Goal: Task Accomplishment & Management: Complete application form

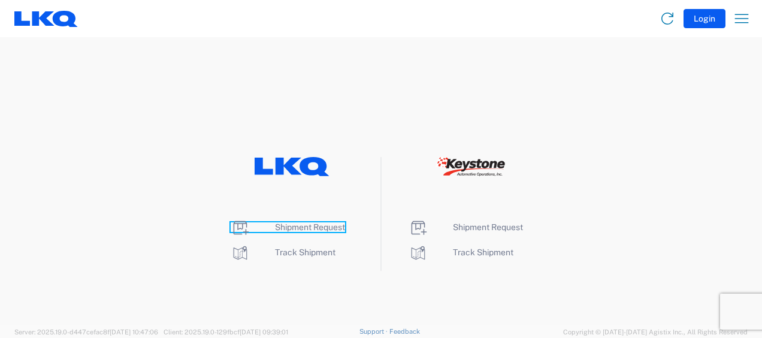
click at [307, 224] on span "Shipment Request" at bounding box center [310, 227] width 70 height 10
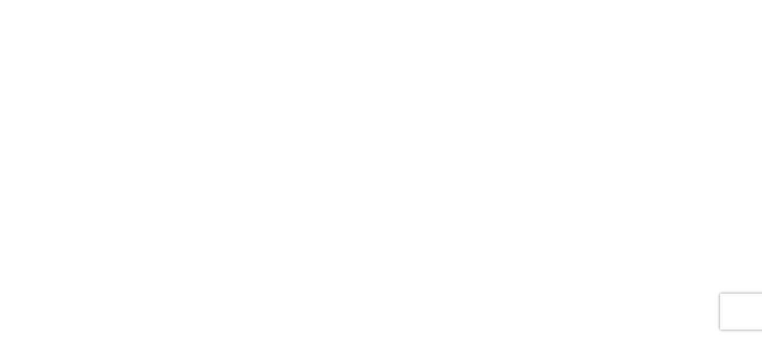
select select "FULL"
select select "LBS"
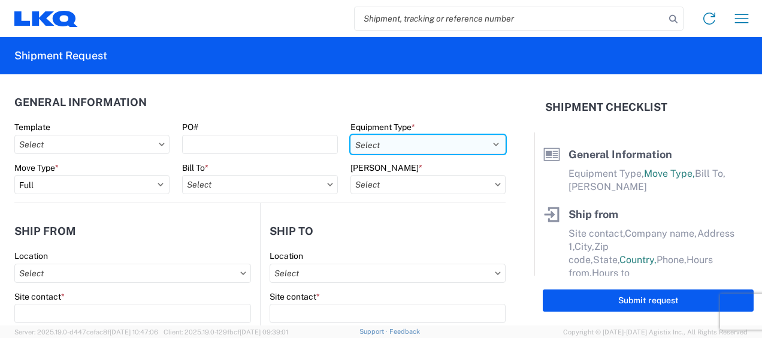
click at [464, 146] on select "Select 53’ Dry Van Flatbed Dropdeck (van) Lowboy (flatbed) Rail" at bounding box center [428, 144] width 155 height 19
select select "STDV"
click at [351, 135] on select "Select 53’ Dry Van Flatbed Dropdeck (van) Lowboy (flatbed) Rail" at bounding box center [428, 144] width 155 height 19
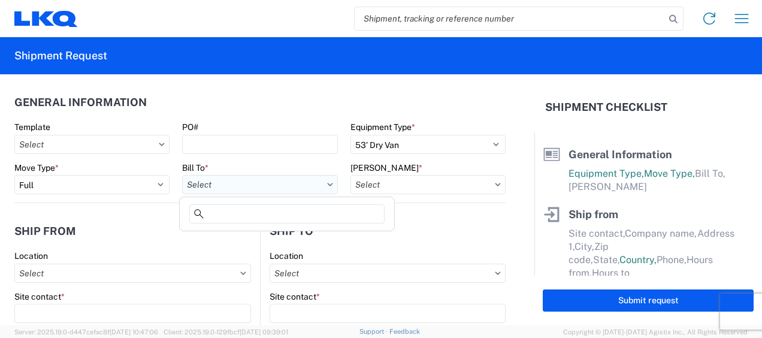
click at [253, 189] on input "text" at bounding box center [259, 184] width 155 height 19
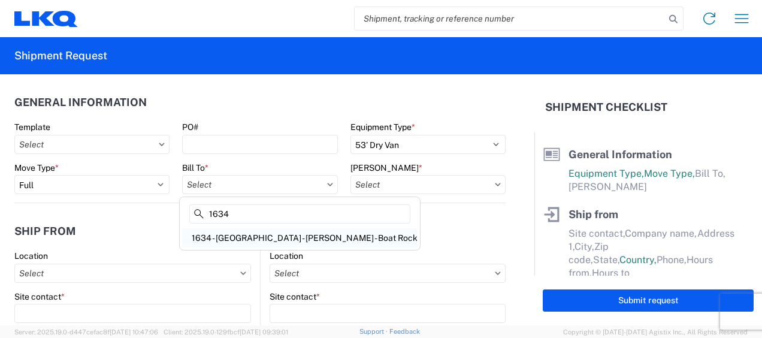
type input "1634"
click at [247, 236] on div "1634 - Atlanta - Knopf - Boat Rock" at bounding box center [300, 237] width 236 height 19
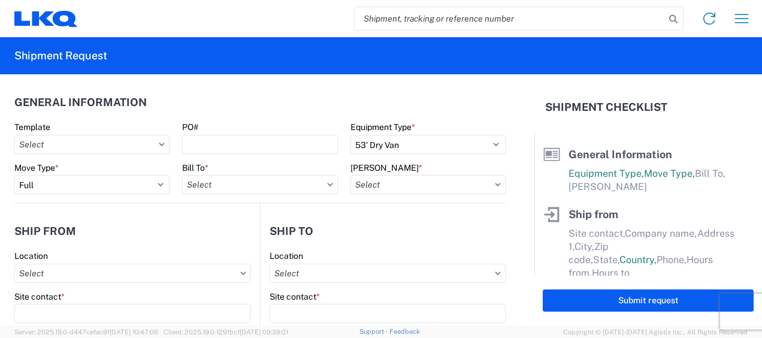
type input "1634 - Atlanta - Knopf - Boat Rock"
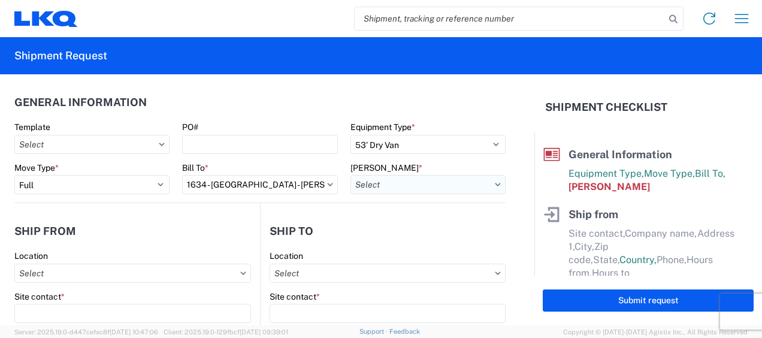
click at [457, 183] on input "text" at bounding box center [428, 184] width 155 height 19
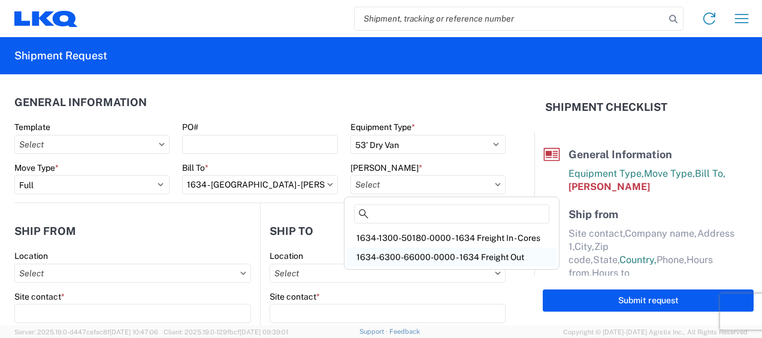
click at [451, 254] on div "1634-6300-66000-0000 - 1634 Freight Out" at bounding box center [452, 257] width 210 height 19
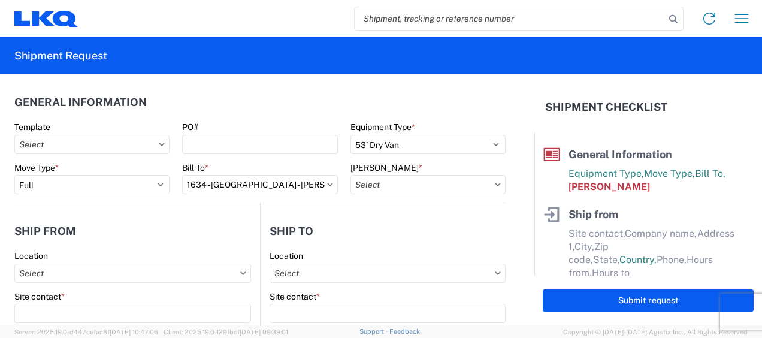
type input "1634-6300-66000-0000 - 1634 Freight Out"
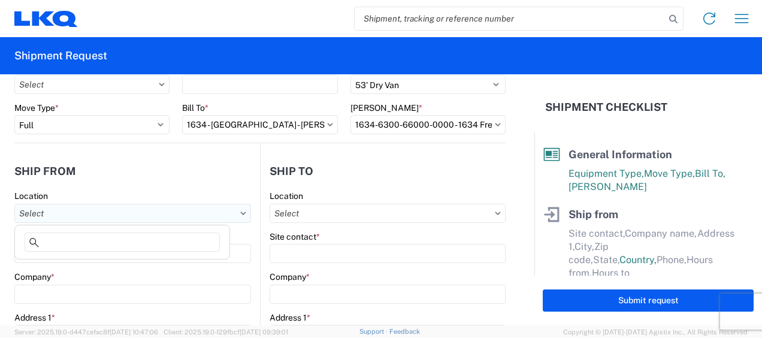
click at [121, 212] on input "text" at bounding box center [132, 213] width 237 height 19
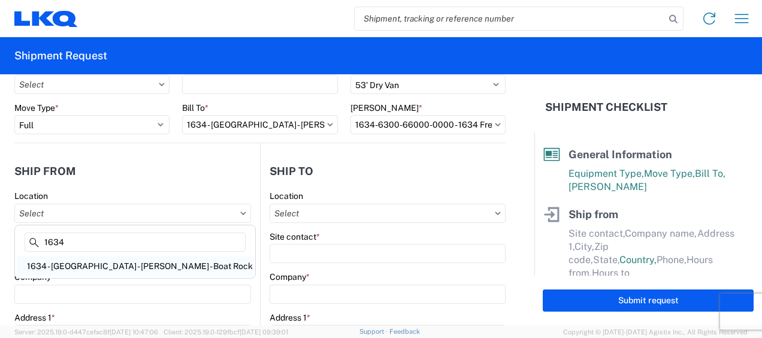
type input "1634"
click at [96, 264] on div "1634 - Atlanta - Knopf - Boat Rock" at bounding box center [135, 266] width 236 height 19
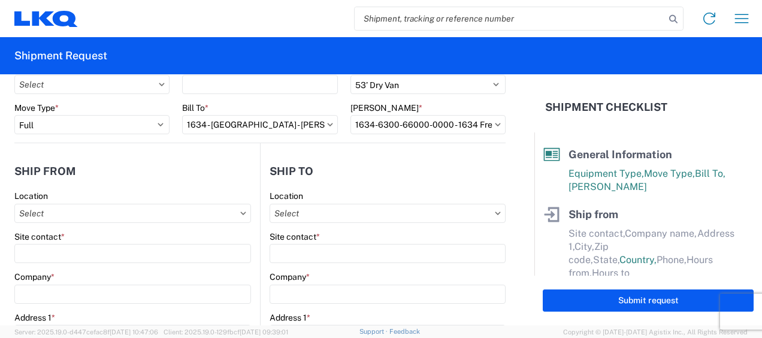
type input "1634 - Atlanta - Knopf - Boat Rock"
type input "LKQ Corporation"
type input "6320 Boat Rock Blvd SW"
type input "Atlanta"
type input "30336"
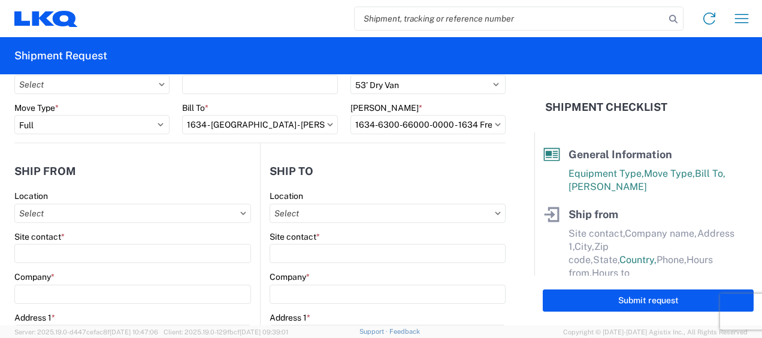
select select "GA"
select select "US"
type input "678-399-8501"
type input "00:00"
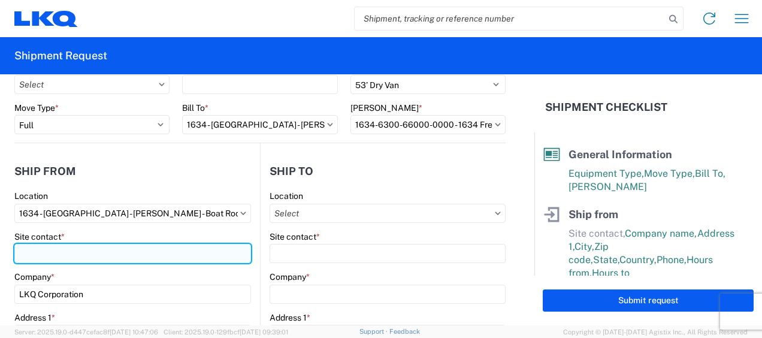
click at [86, 256] on input "Site contact *" at bounding box center [132, 253] width 237 height 19
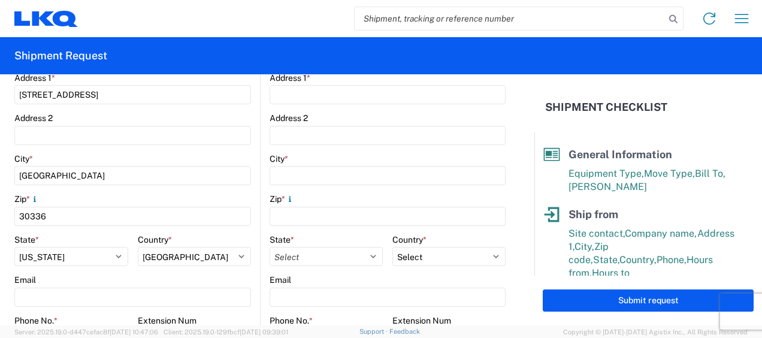
scroll to position [360, 0]
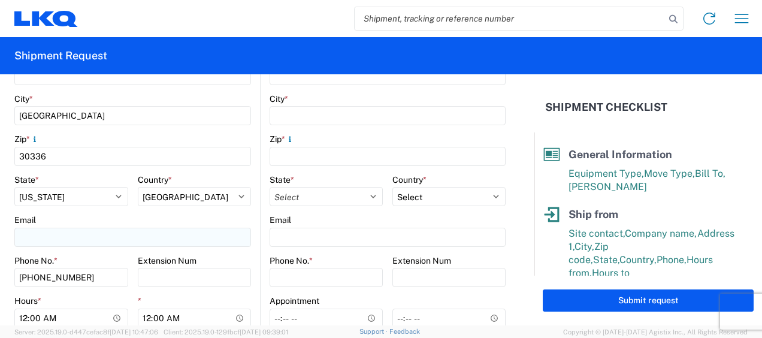
type input "jason v"
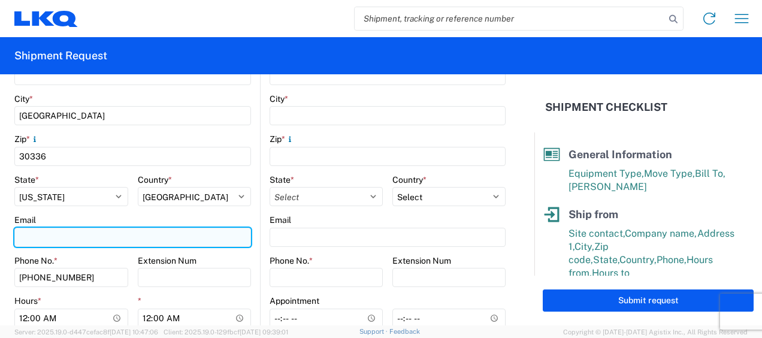
click at [82, 241] on input "Email" at bounding box center [132, 237] width 237 height 19
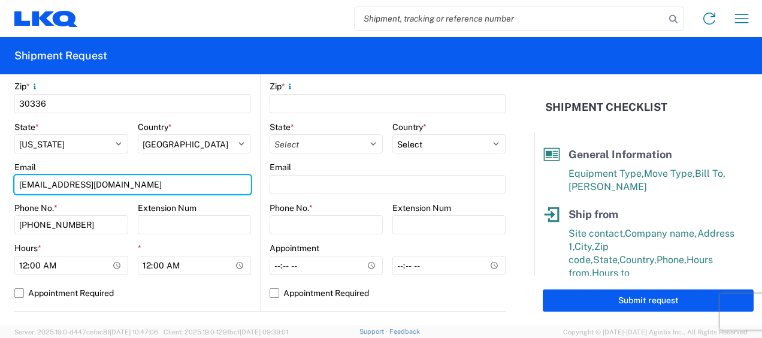
scroll to position [420, 0]
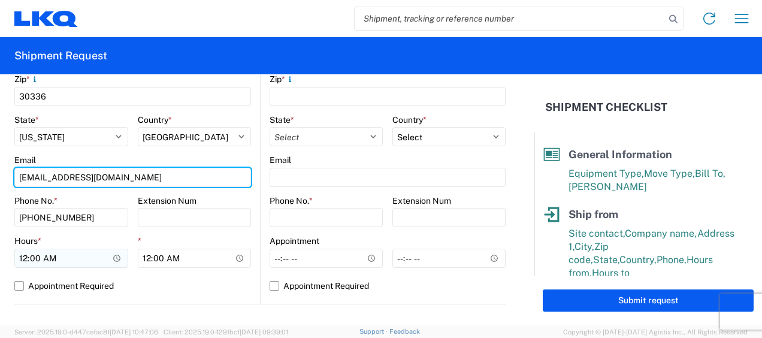
type input "mjvoyles@lkqcorp.com"
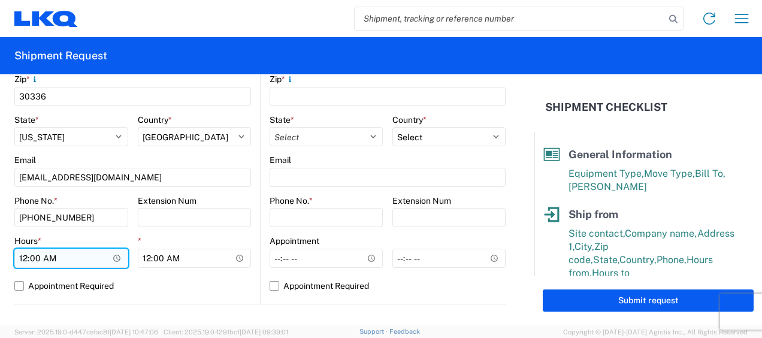
click at [23, 256] on input "00:00" at bounding box center [71, 258] width 114 height 19
type input "07:00"
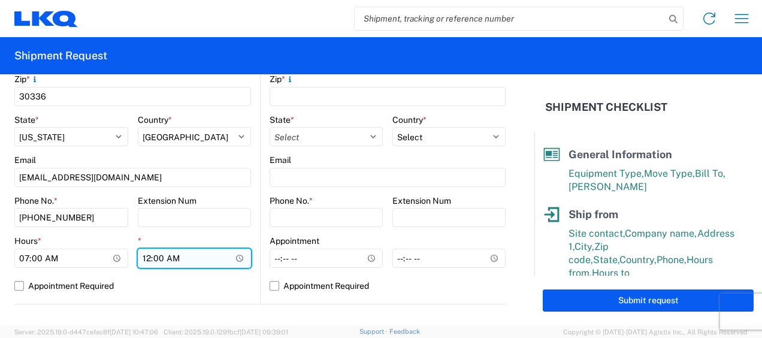
click at [146, 258] on input "00:00" at bounding box center [195, 258] width 114 height 19
type input "11:00"
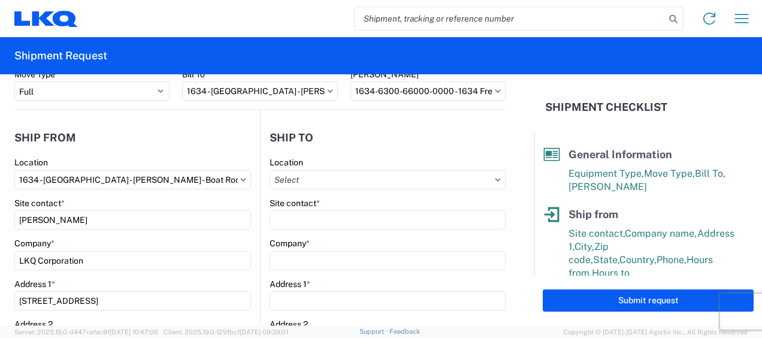
scroll to position [60, 0]
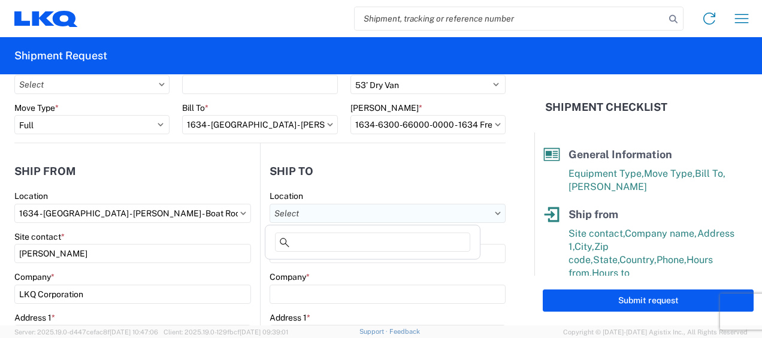
click at [421, 210] on input "text" at bounding box center [388, 213] width 236 height 19
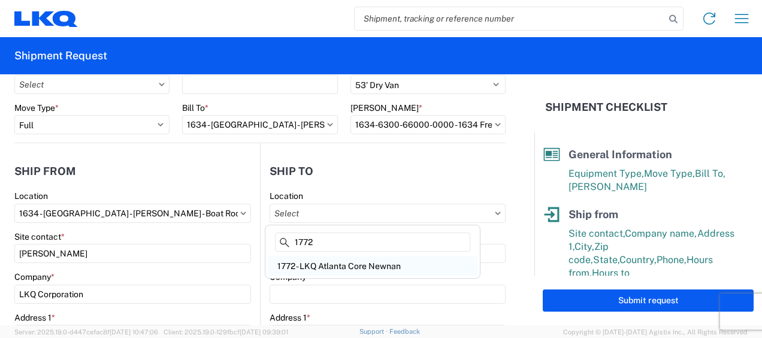
type input "1772"
click at [334, 263] on div "1772 - LKQ Atlanta Core Newnan" at bounding box center [373, 266] width 210 height 19
type input "1772 - LKQ Atlanta Core Newnan"
type input "LKQ Corporation"
type input "32 Dart Rd"
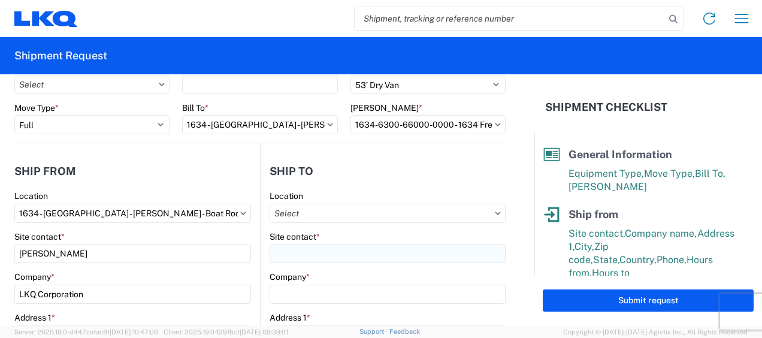
type input "Newnan"
type input "30265"
select select "GA"
select select "US"
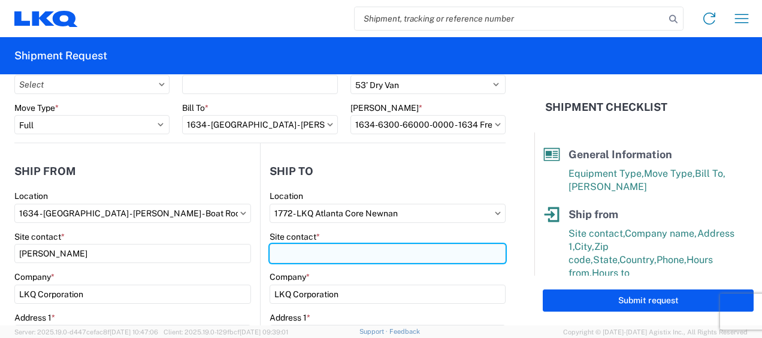
click at [314, 254] on input "Site contact *" at bounding box center [388, 253] width 236 height 19
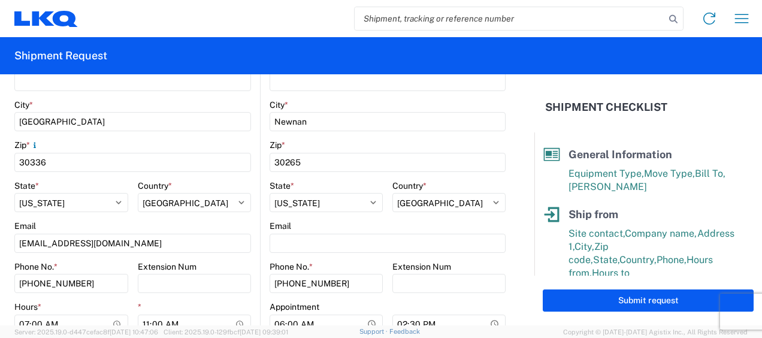
scroll to position [360, 0]
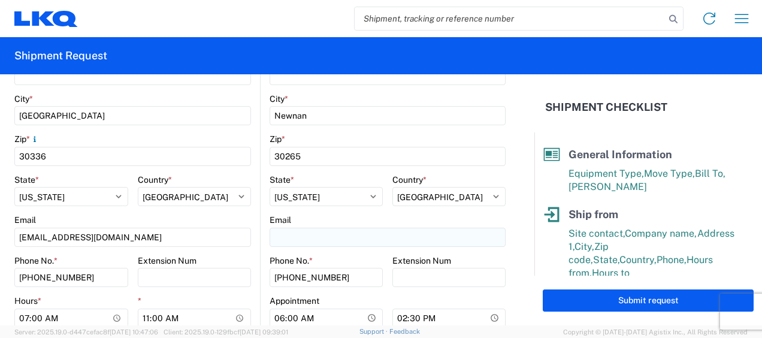
type input "brian schmidt"
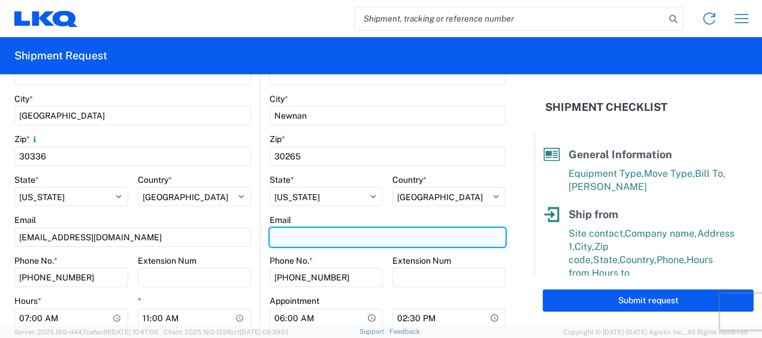
click at [309, 236] on input "Email" at bounding box center [388, 237] width 236 height 19
type input "jbschmidt@lkqcorp.com"
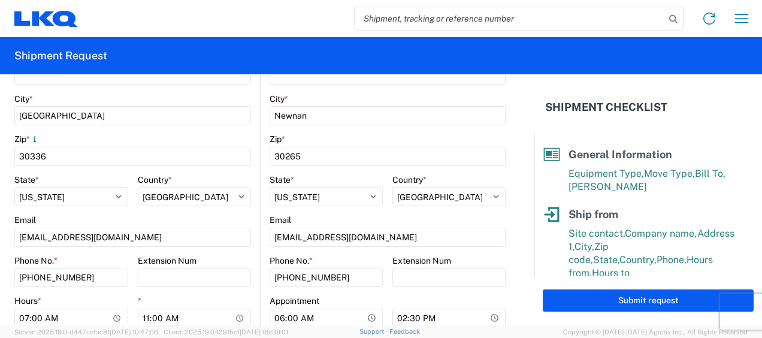
type input "jason v"
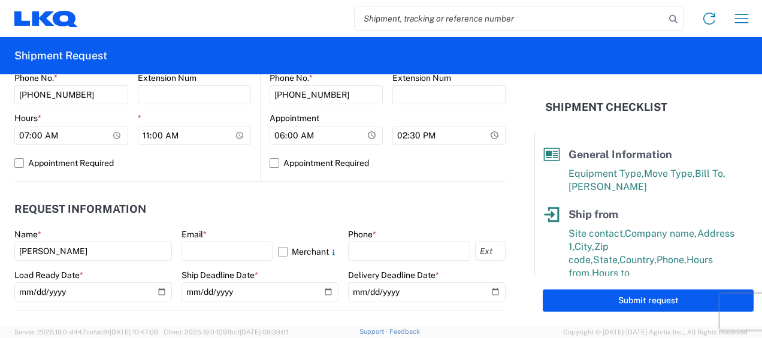
scroll to position [599, 0]
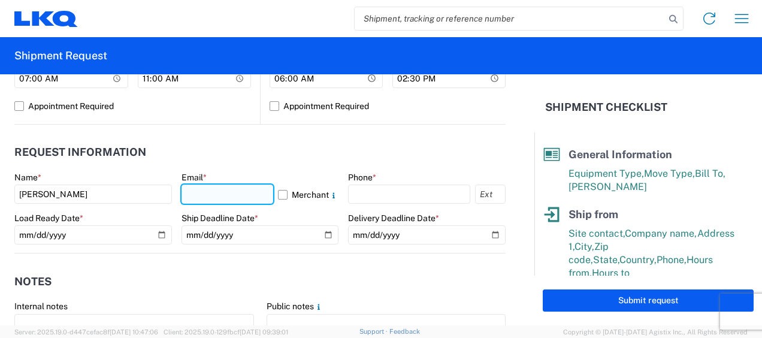
click at [243, 191] on input "text" at bounding box center [228, 194] width 92 height 19
type input "mjvoyles@lkqcorp.com"
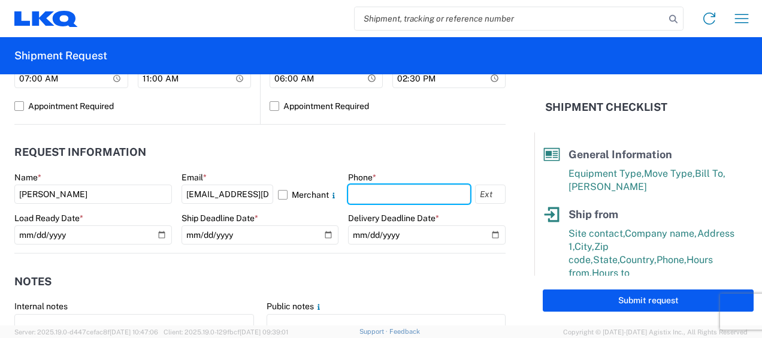
type input "6783998501"
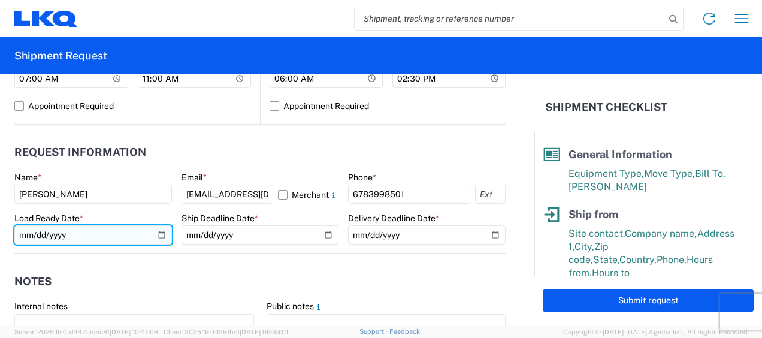
click at [26, 230] on input "date" at bounding box center [93, 234] width 158 height 19
type input "2025-09-19"
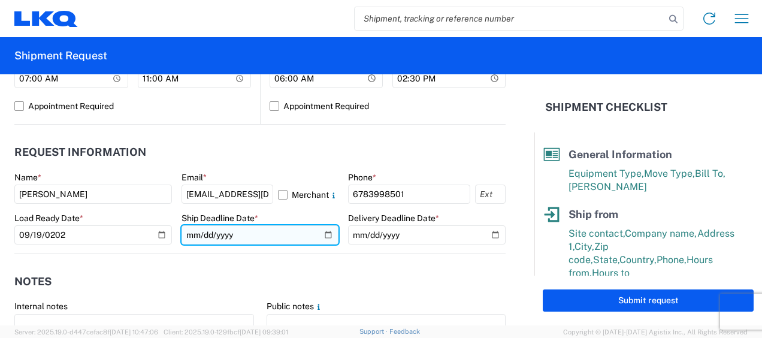
click at [187, 235] on input "date" at bounding box center [261, 234] width 158 height 19
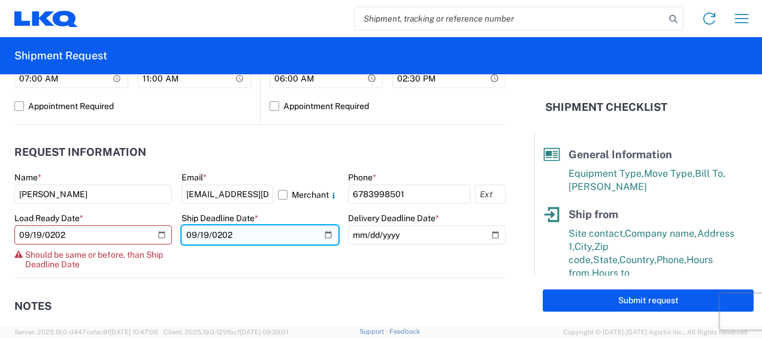
type input "2025-09-19"
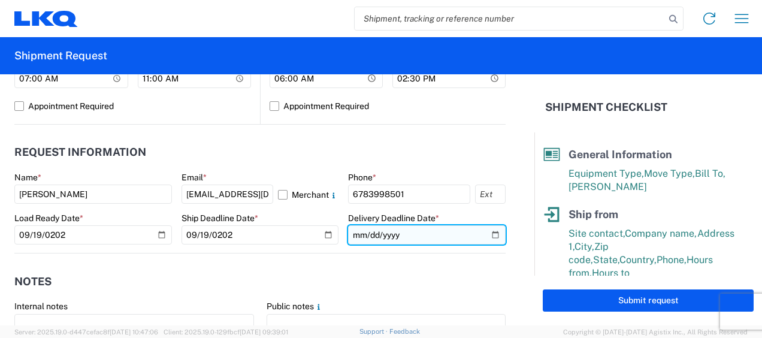
click at [355, 234] on input "date" at bounding box center [427, 234] width 158 height 19
type input "2025-09-19"
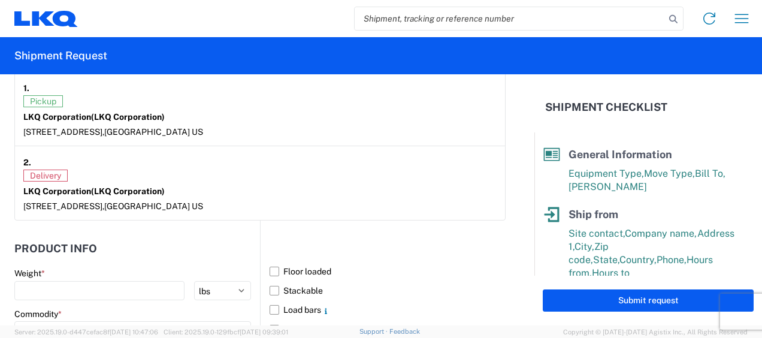
scroll to position [959, 0]
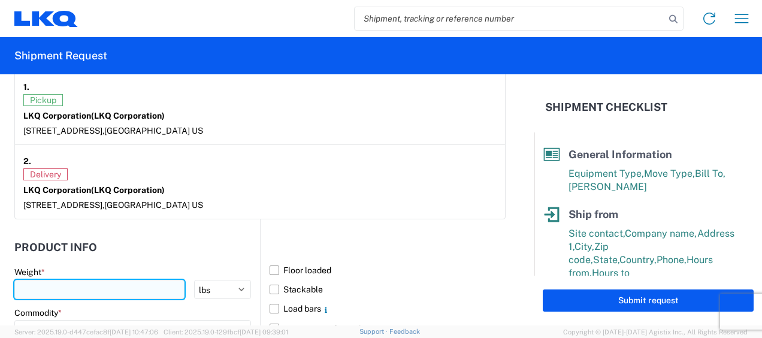
click at [121, 286] on input "number" at bounding box center [99, 289] width 170 height 19
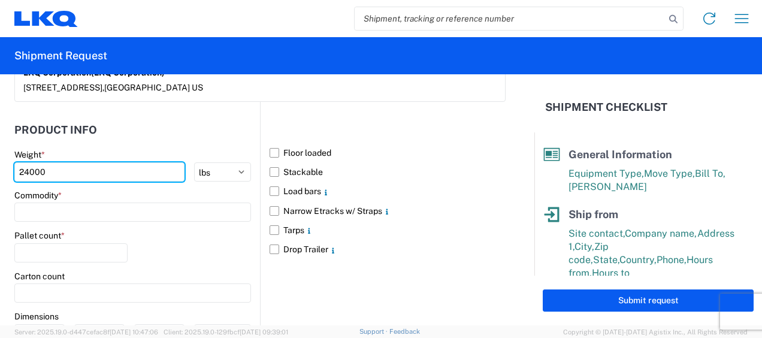
scroll to position [1079, 0]
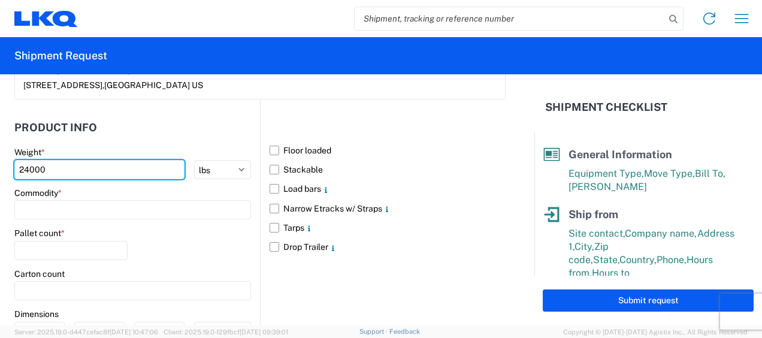
type input "24000"
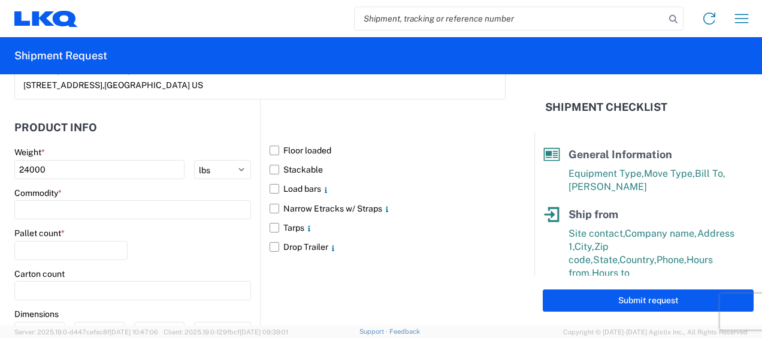
click at [113, 197] on div "Commodity *" at bounding box center [132, 204] width 237 height 32
click at [113, 210] on input at bounding box center [132, 209] width 237 height 19
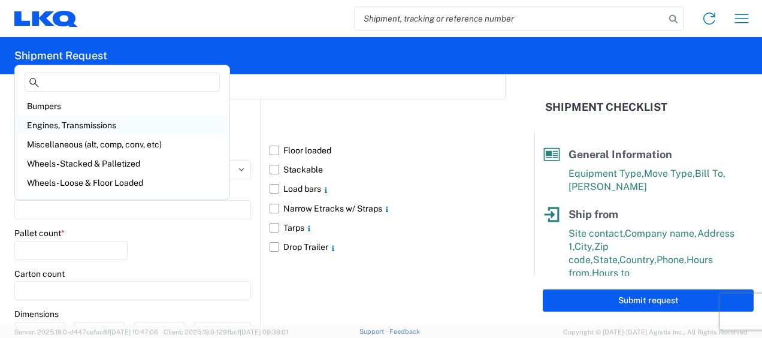
click at [86, 123] on div "Engines, Transmissions" at bounding box center [122, 125] width 210 height 19
type input "Engines, Transmissions"
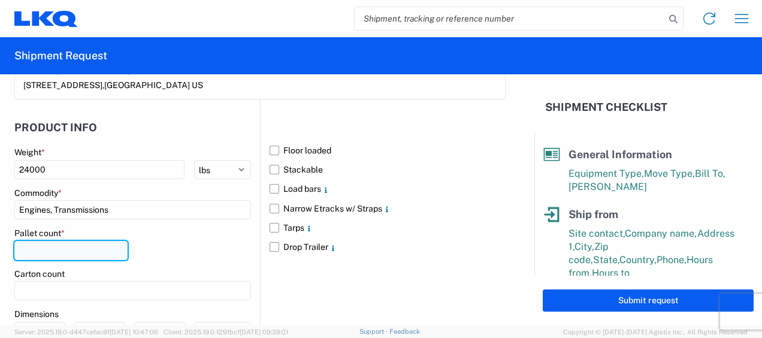
click at [68, 246] on input "number" at bounding box center [70, 250] width 113 height 19
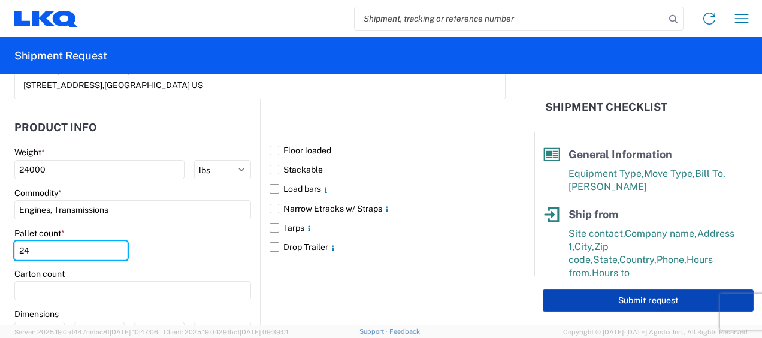
type input "24"
click at [629, 303] on button "Submit request" at bounding box center [648, 301] width 211 height 22
select select "GA"
select select "US"
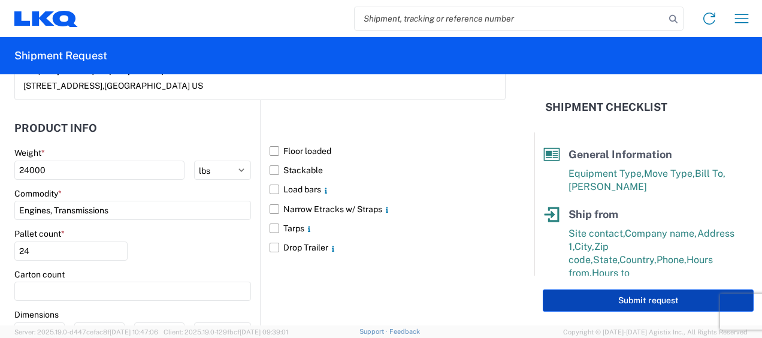
select select "US"
